Goal: Task Accomplishment & Management: Complete application form

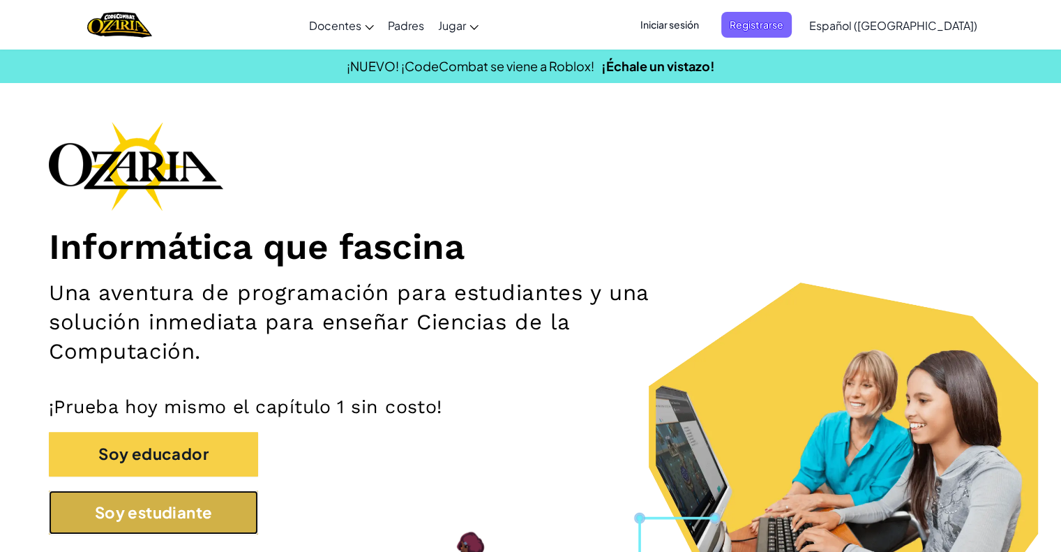
click at [233, 514] on button "Soy estudiante" at bounding box center [153, 512] width 209 height 44
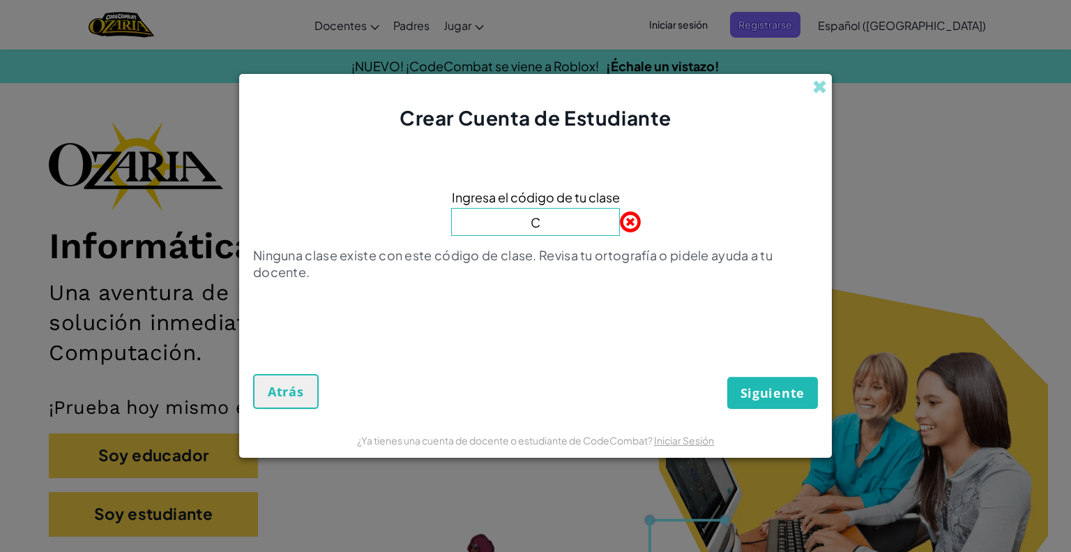
type input "ColdMeanSell"
click at [788, 396] on span "Siguiente" at bounding box center [773, 392] width 64 height 17
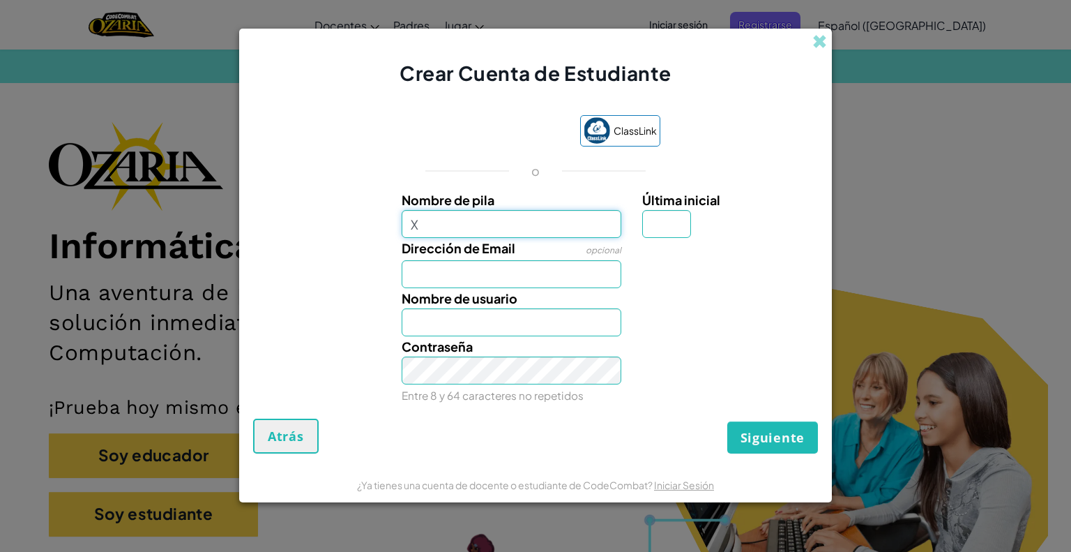
type input "[PERSON_NAME]"
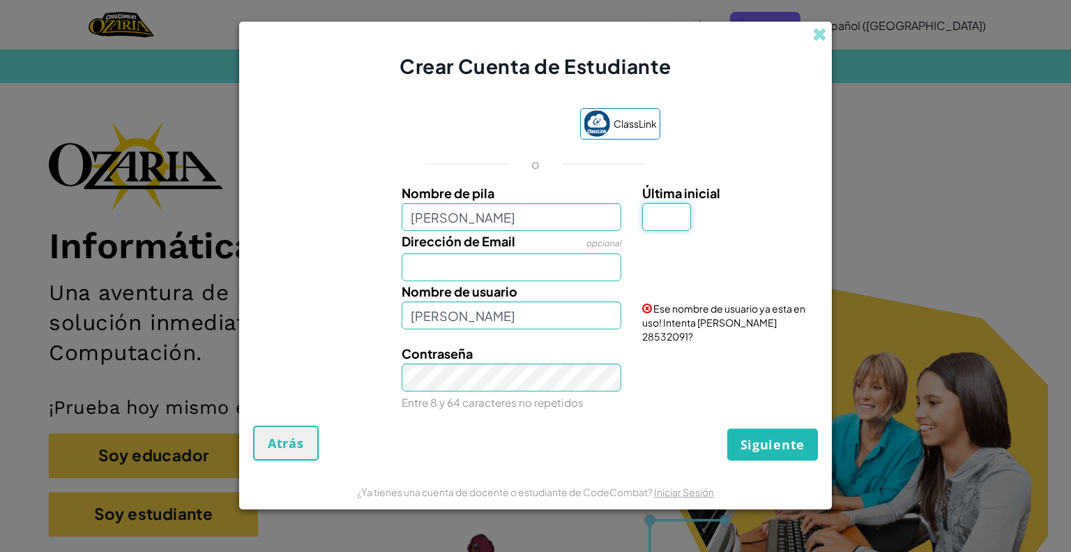
click at [667, 215] on input "Última inicial" at bounding box center [666, 217] width 49 height 28
type input "L"
type input "[PERSON_NAME] L"
click at [532, 281] on div "Nombre de usuario [PERSON_NAME] L" at bounding box center [511, 305] width 241 height 48
click at [534, 274] on input "Dirección de Email" at bounding box center [512, 267] width 220 height 28
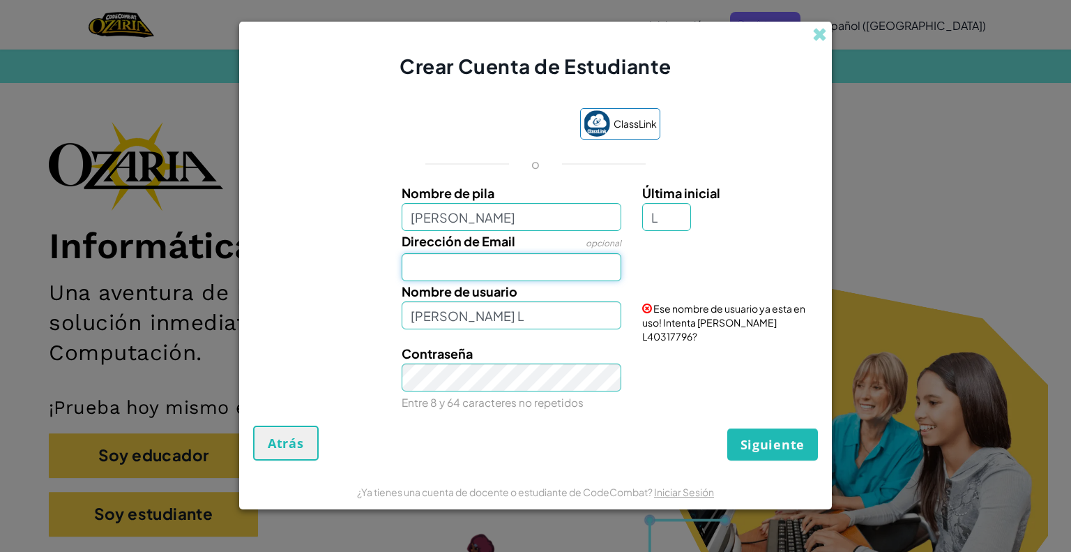
type input "[EMAIL_ADDRESS][DOMAIN_NAME]"
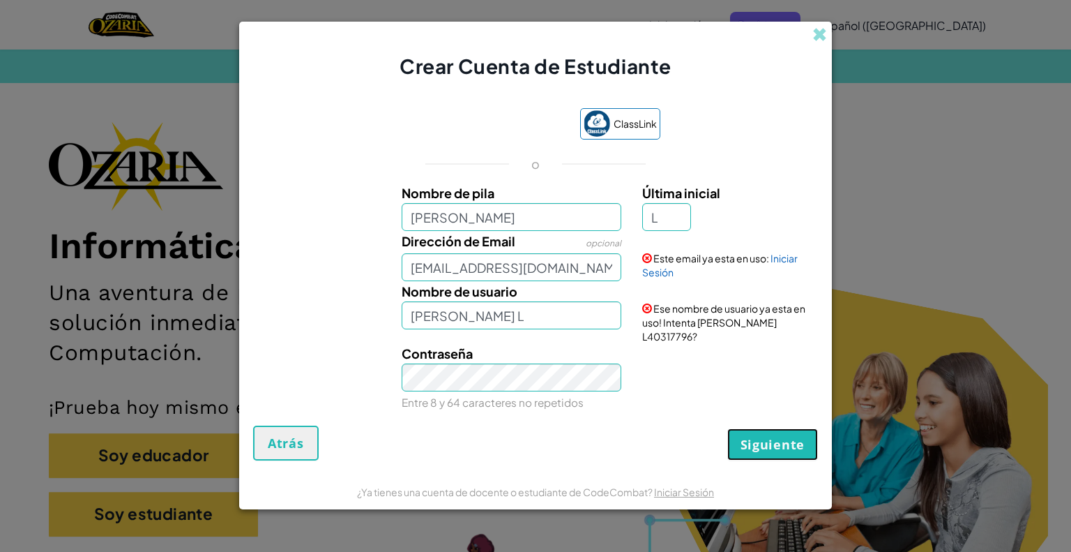
click at [736, 440] on button "Siguiente" at bounding box center [773, 444] width 91 height 32
click at [736, 441] on button "Crear Cuenta" at bounding box center [760, 444] width 116 height 32
